Goal: Check status

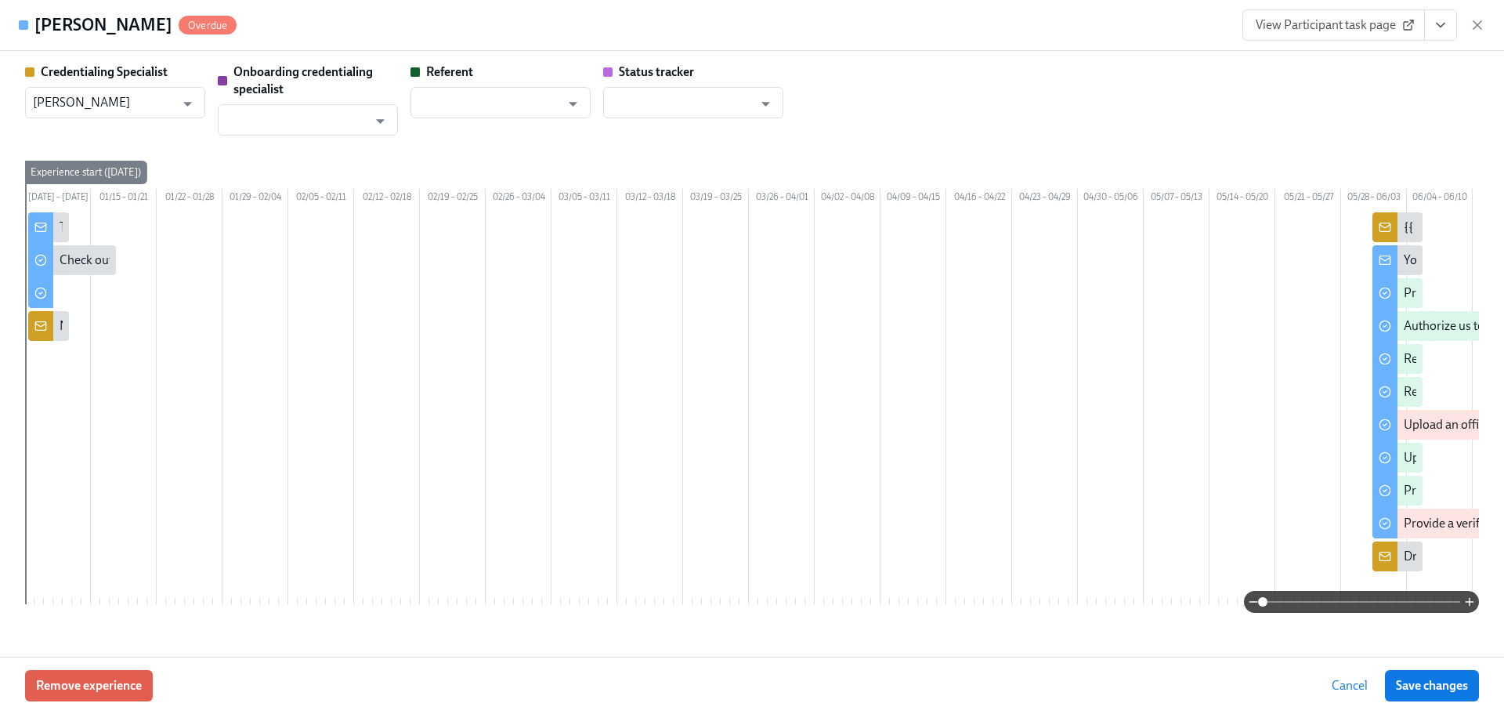
scroll to position [0, 1059]
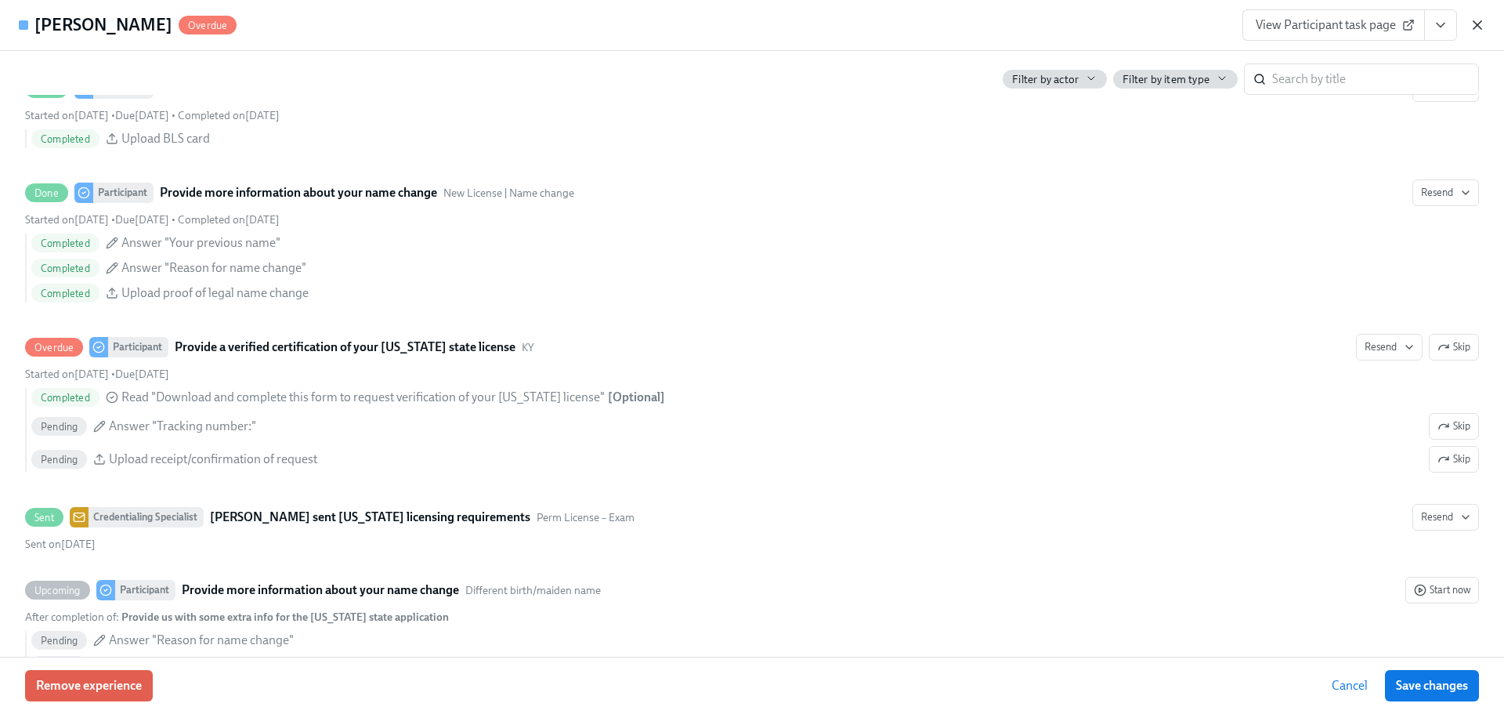
click at [1472, 19] on icon "button" at bounding box center [1478, 25] width 16 height 16
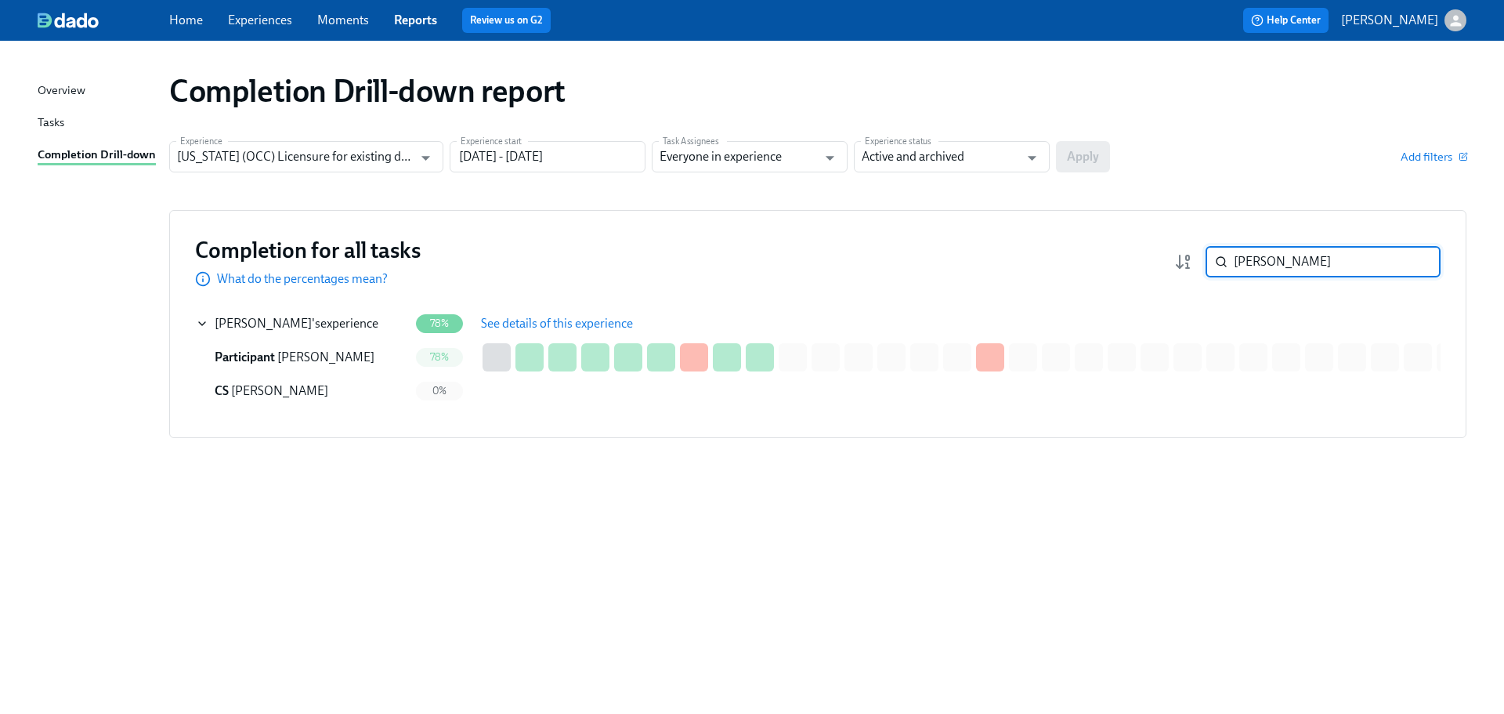
drag, startPoint x: 1301, startPoint y: 255, endPoint x: 1168, endPoint y: 244, distance: 132.9
click at [1175, 244] on div "Completion for all tasks What do the percentages mean? [PERSON_NAME] ​" at bounding box center [818, 262] width 1246 height 52
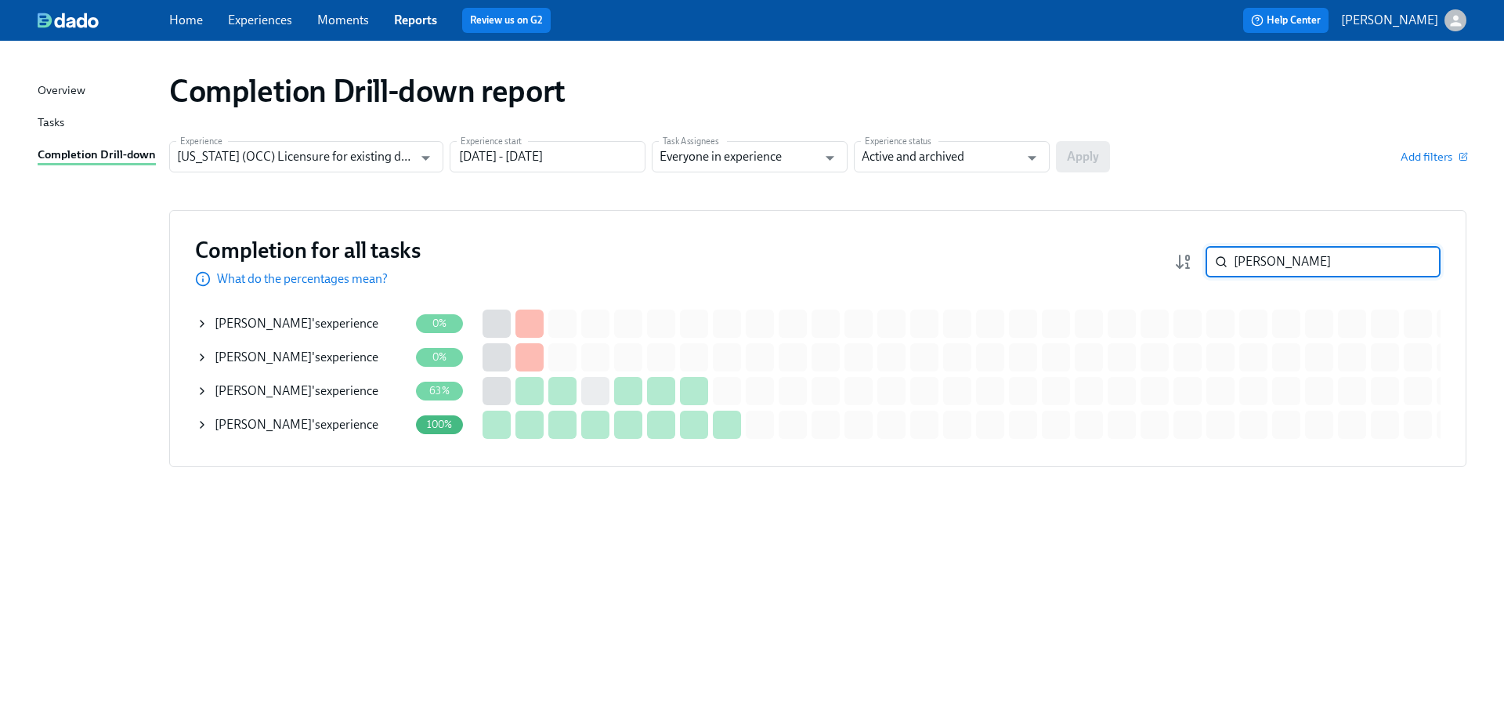
type input "[PERSON_NAME]"
click at [316, 379] on div "[PERSON_NAME] 's experience" at bounding box center [302, 390] width 213 height 31
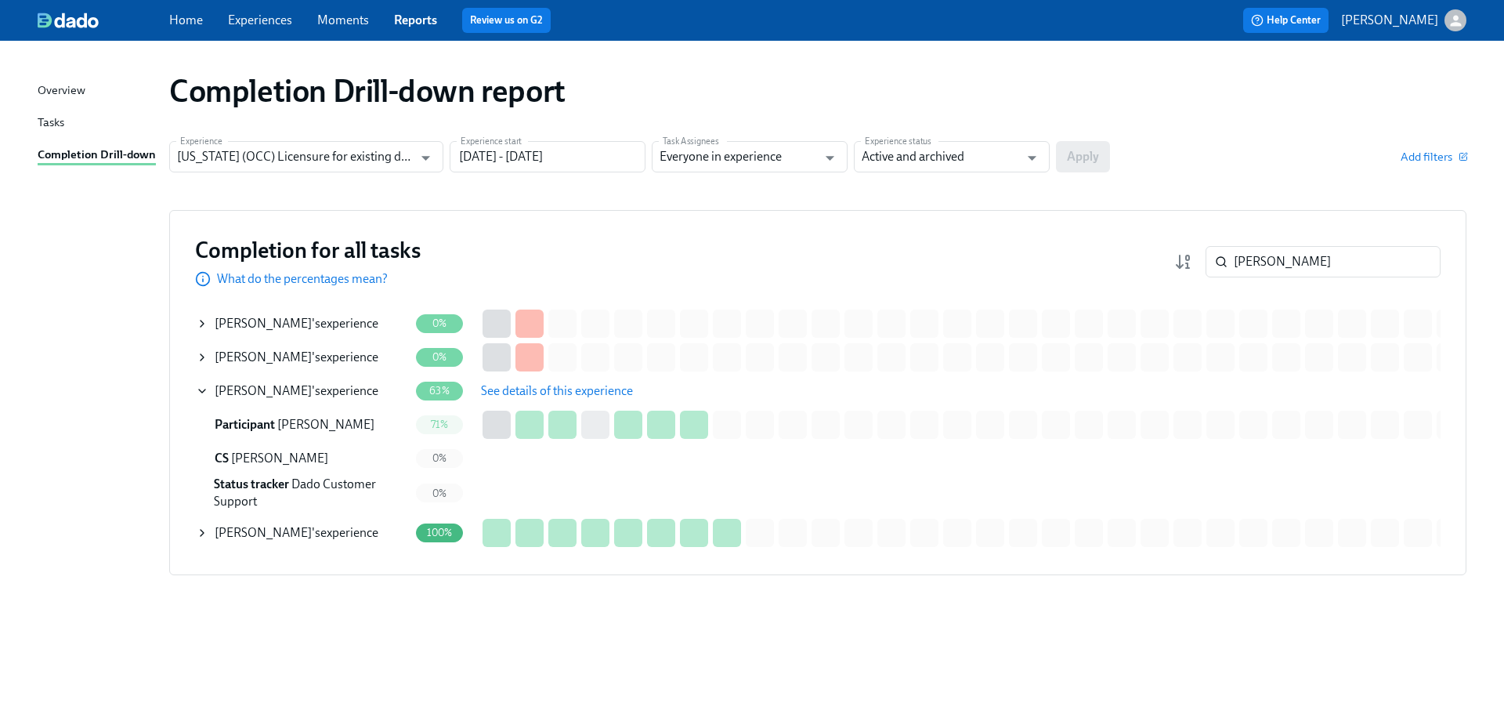
click at [554, 393] on span "See details of this experience" at bounding box center [557, 391] width 152 height 16
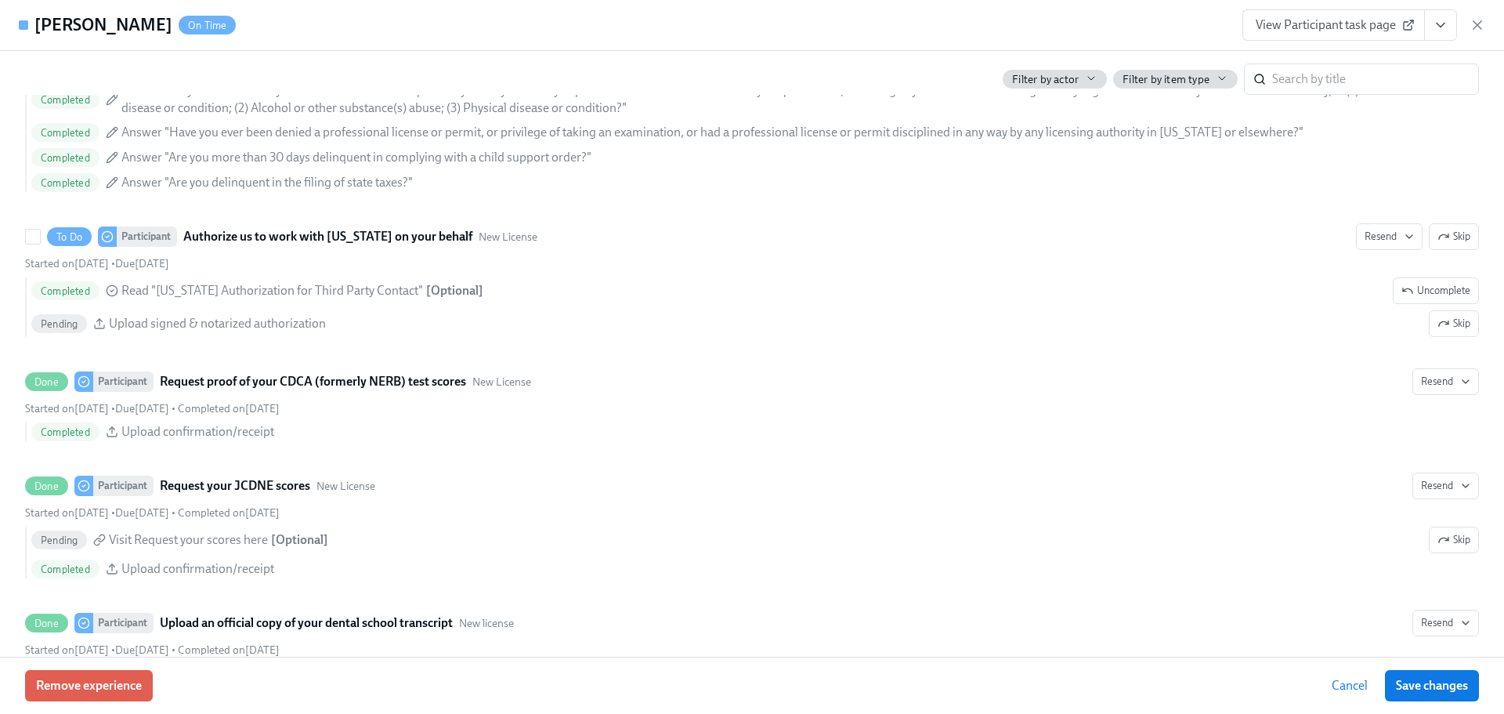
scroll to position [2232, 0]
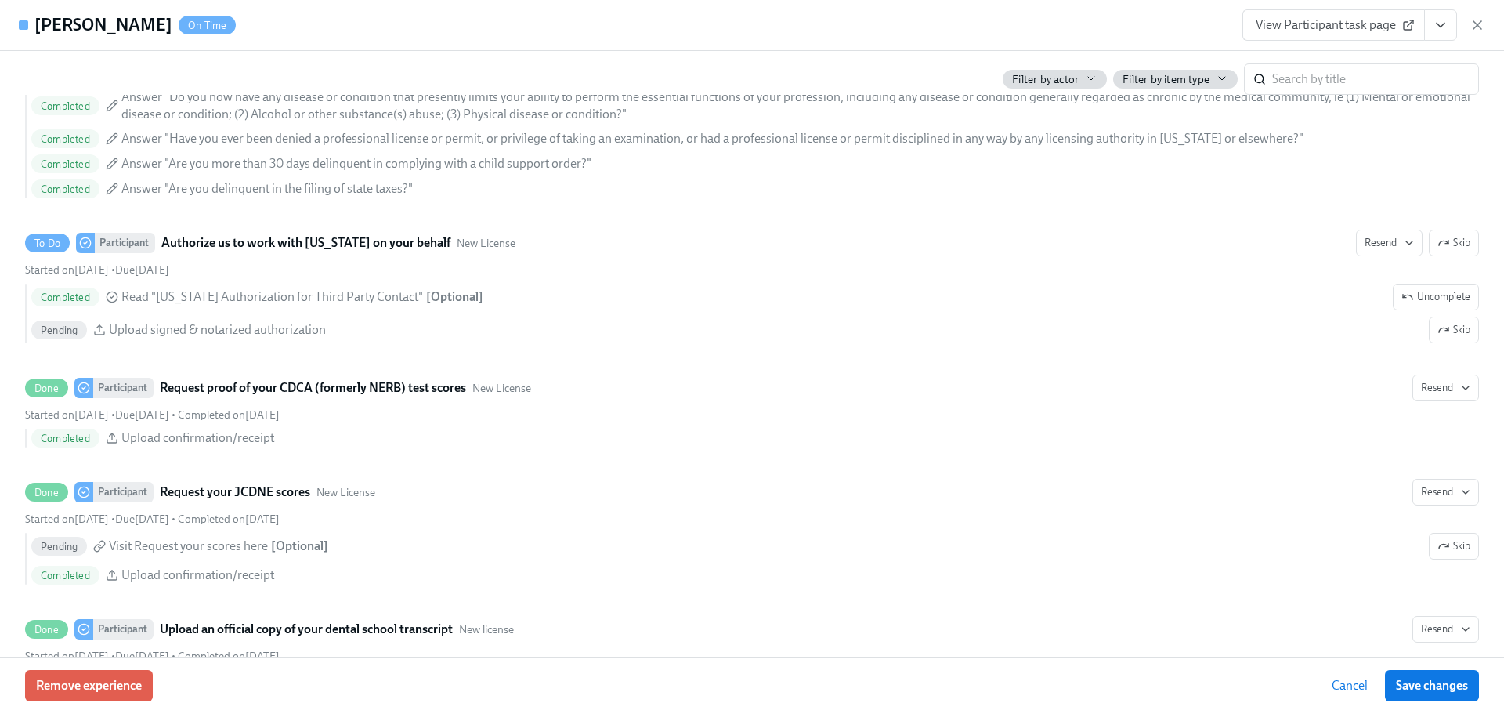
click at [1349, 19] on span "View Participant task page" at bounding box center [1334, 25] width 156 height 16
click at [1367, 20] on span "View Participant task page" at bounding box center [1334, 25] width 156 height 16
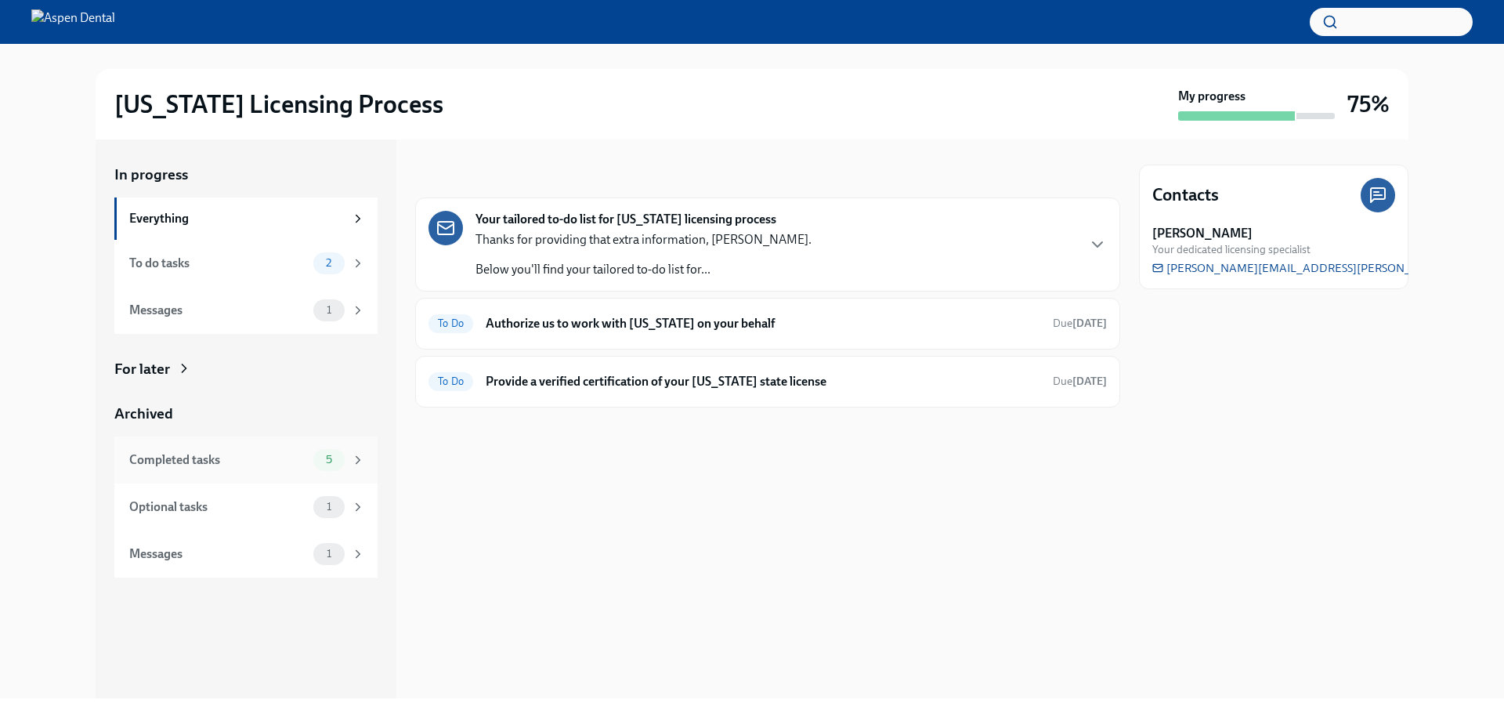
click at [277, 469] on div "Completed tasks 5" at bounding box center [247, 460] width 236 height 22
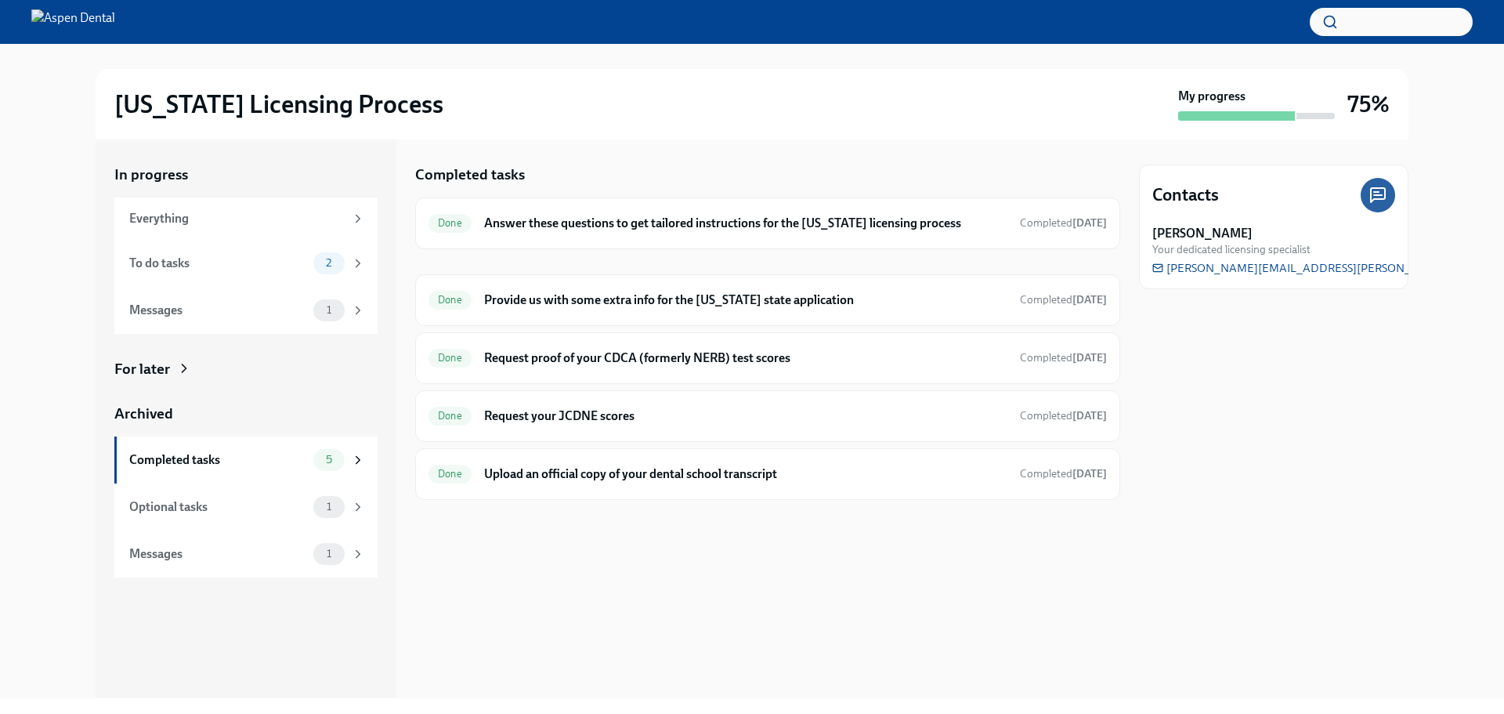
click at [686, 185] on div "Completed tasks Done Answer these questions to get tailored instructions for th…" at bounding box center [767, 332] width 705 height 335
click at [686, 220] on h6 "Answer these questions to get tailored instructions for the [US_STATE] licensin…" at bounding box center [745, 223] width 523 height 17
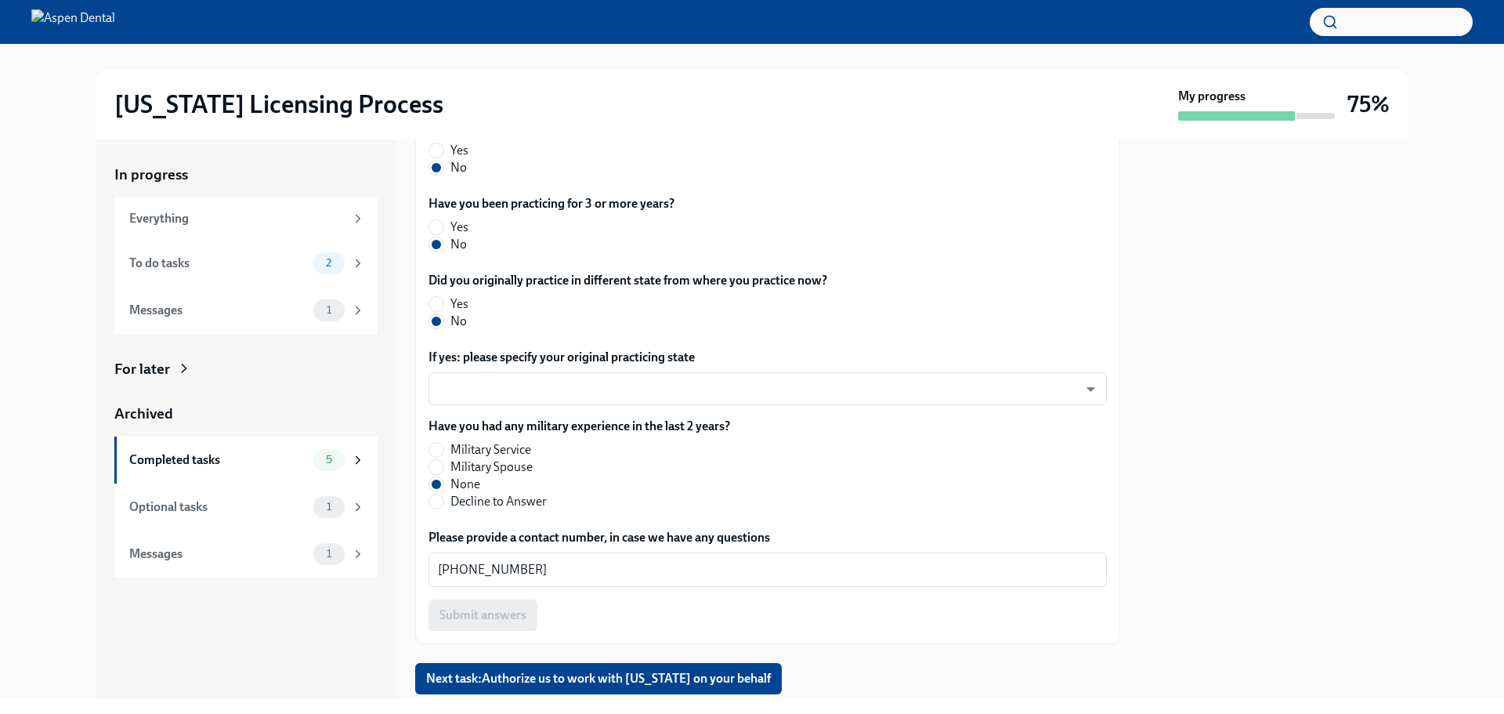
scroll to position [773, 0]
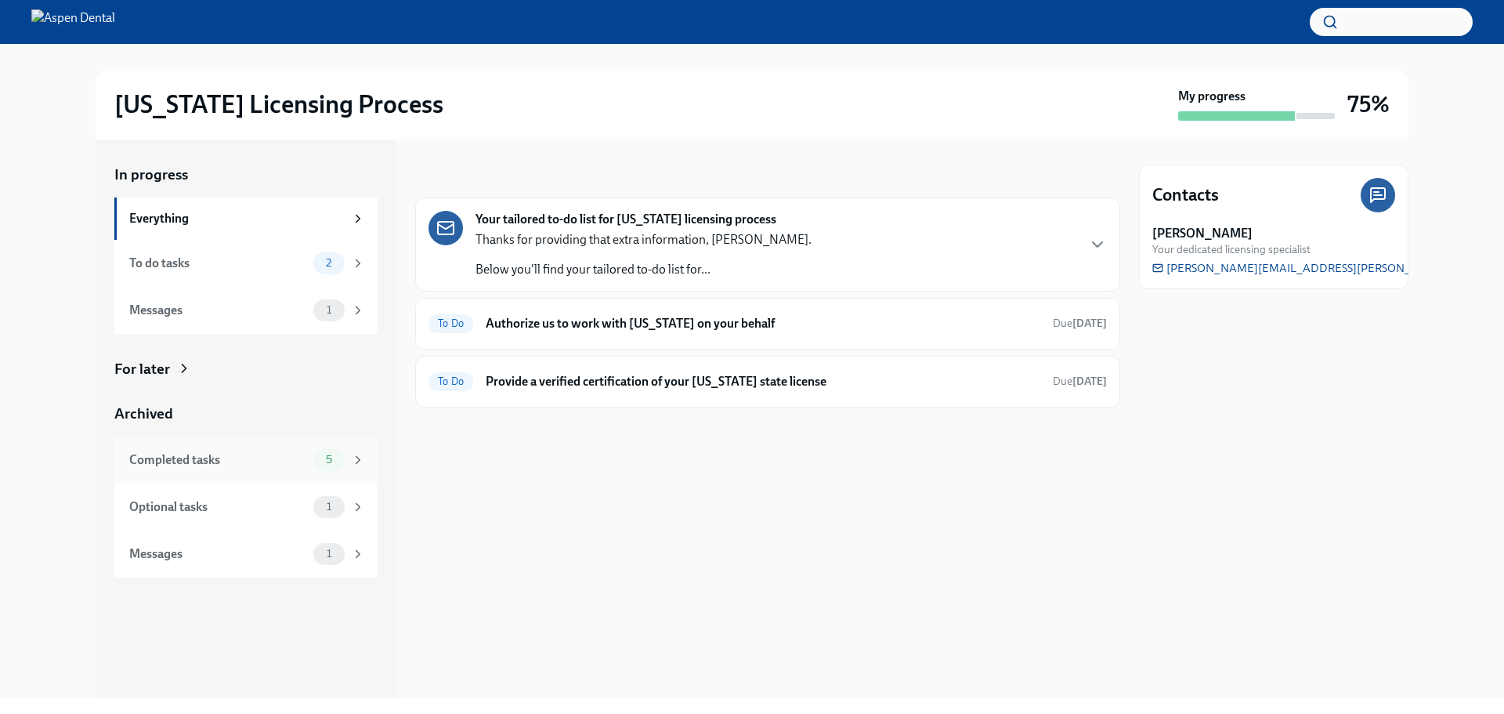
click at [192, 460] on div "Completed tasks" at bounding box center [218, 459] width 178 height 17
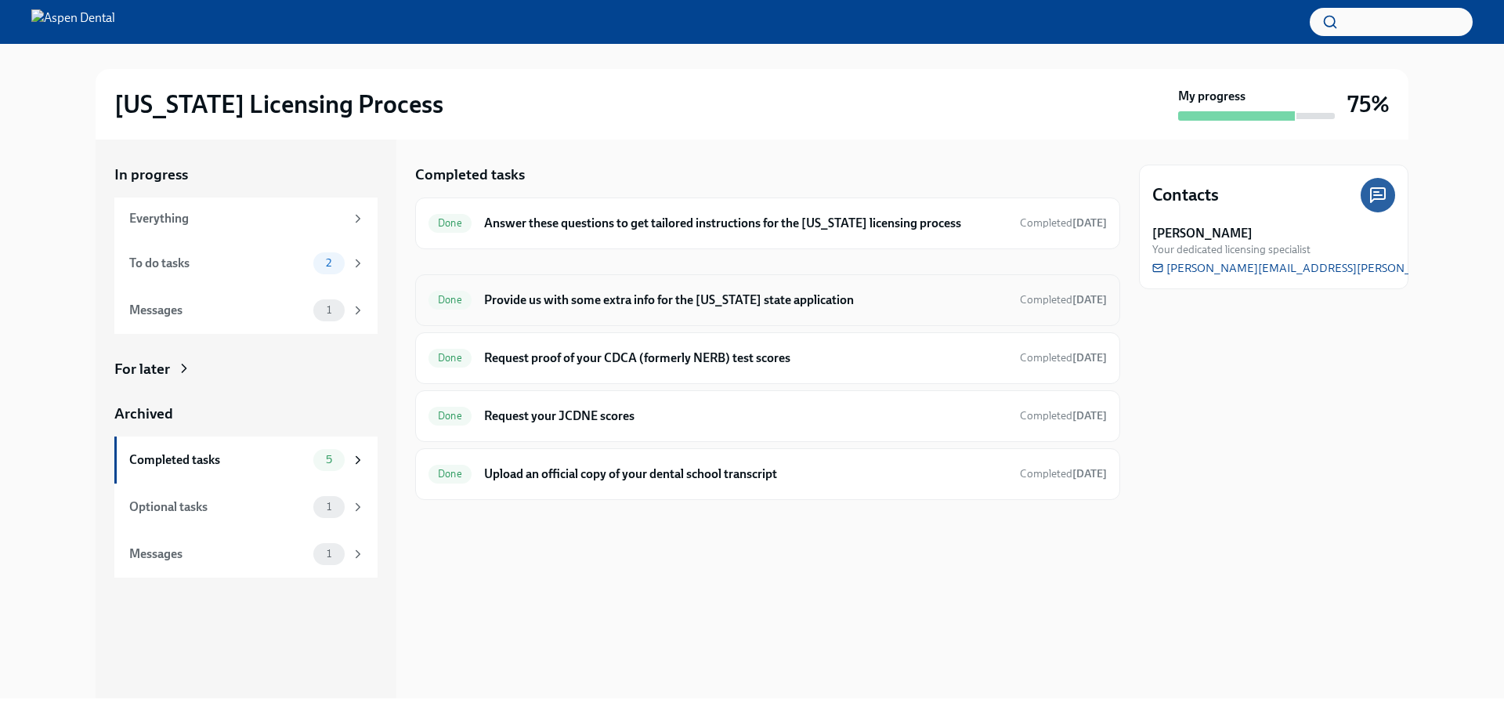
click at [604, 299] on h6 "Provide us with some extra info for the [US_STATE] state application" at bounding box center [745, 299] width 523 height 17
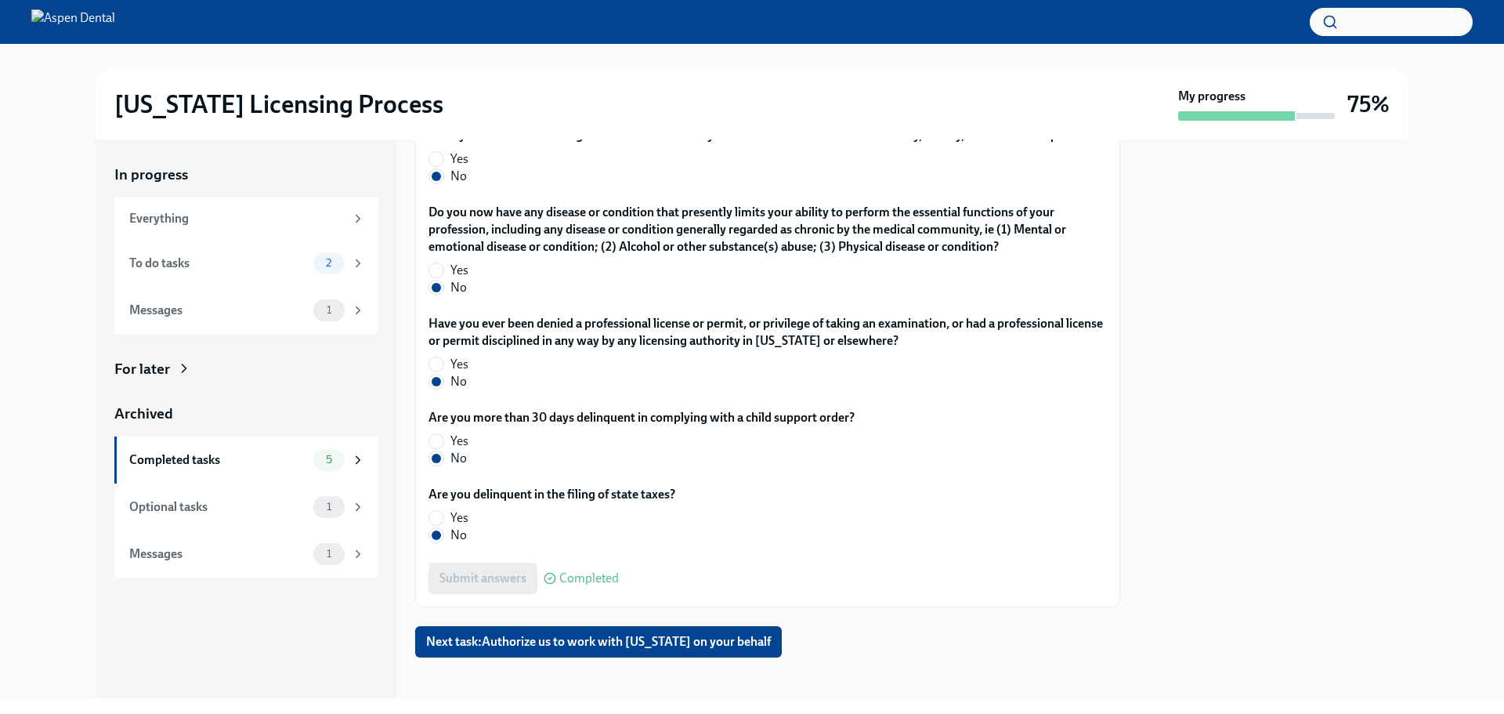
scroll to position [3132, 0]
